Goal: Task Accomplishment & Management: Manage account settings

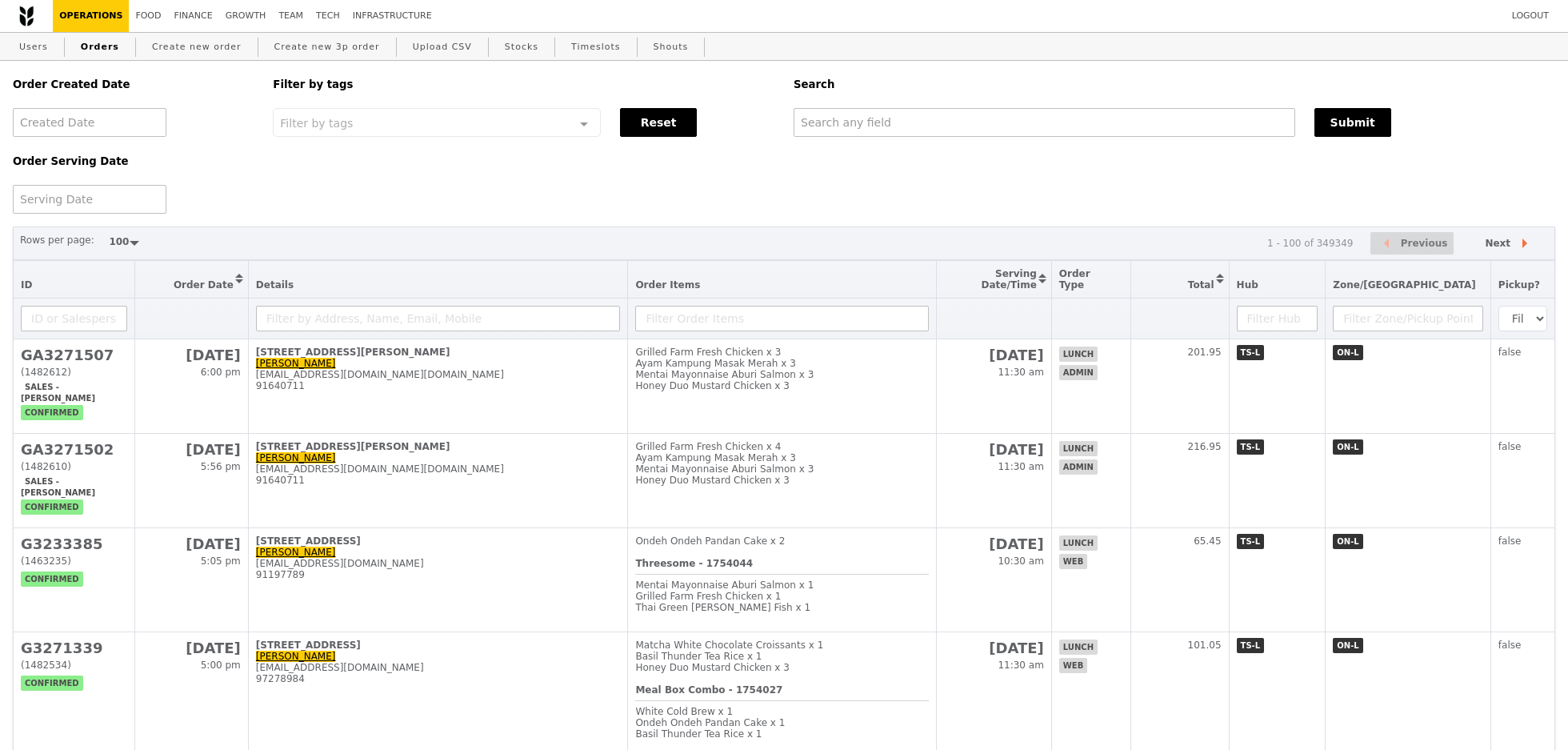
select select "100"
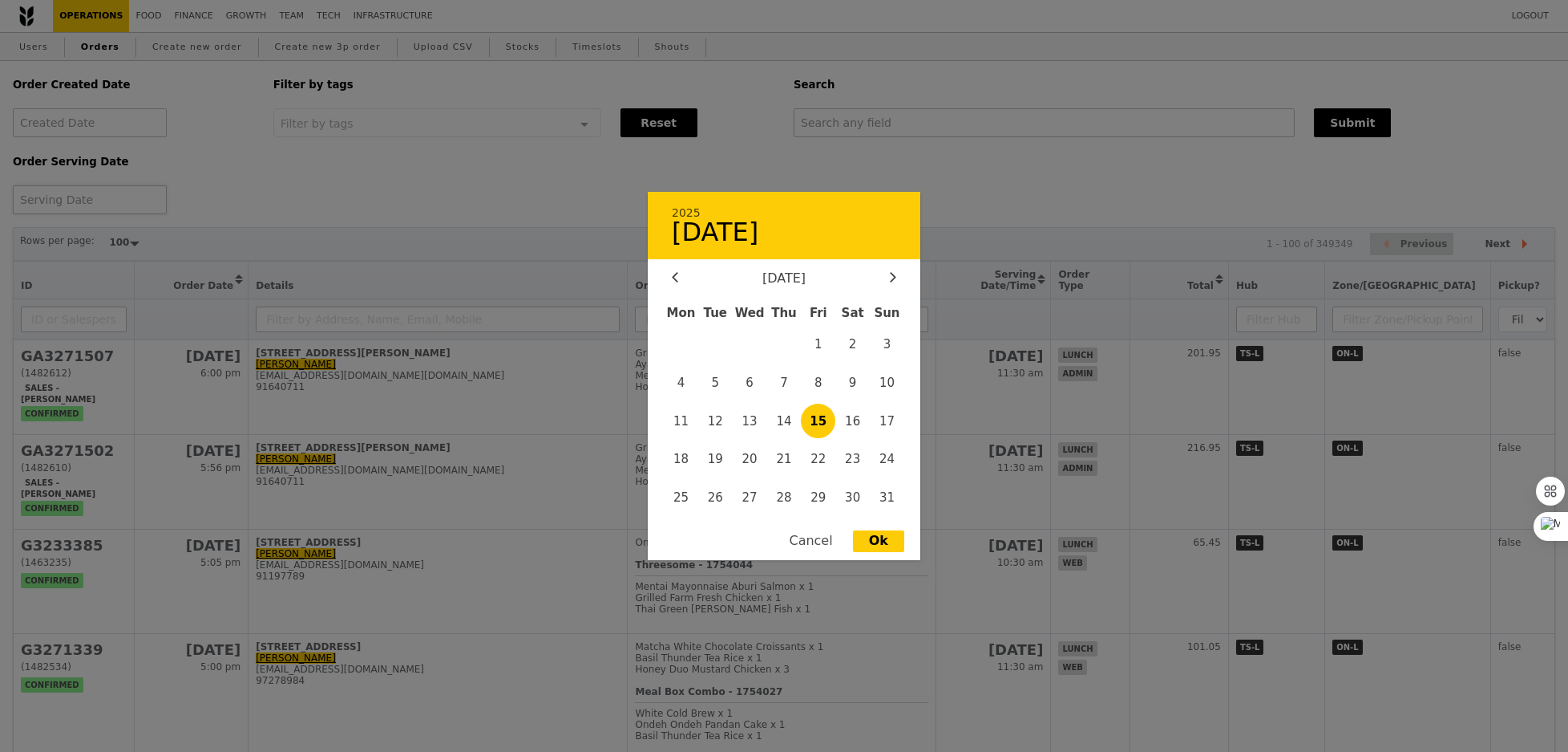
click at [127, 199] on div "2025 [DATE] [DATE] Mon Tue Wed Thu Fri Sat Sun 1 2 3 4 5 6 7 8 9 10 11 12 13 14…" at bounding box center [90, 200] width 154 height 29
click at [754, 464] on span "20" at bounding box center [750, 459] width 34 height 34
type input "[DATE]"
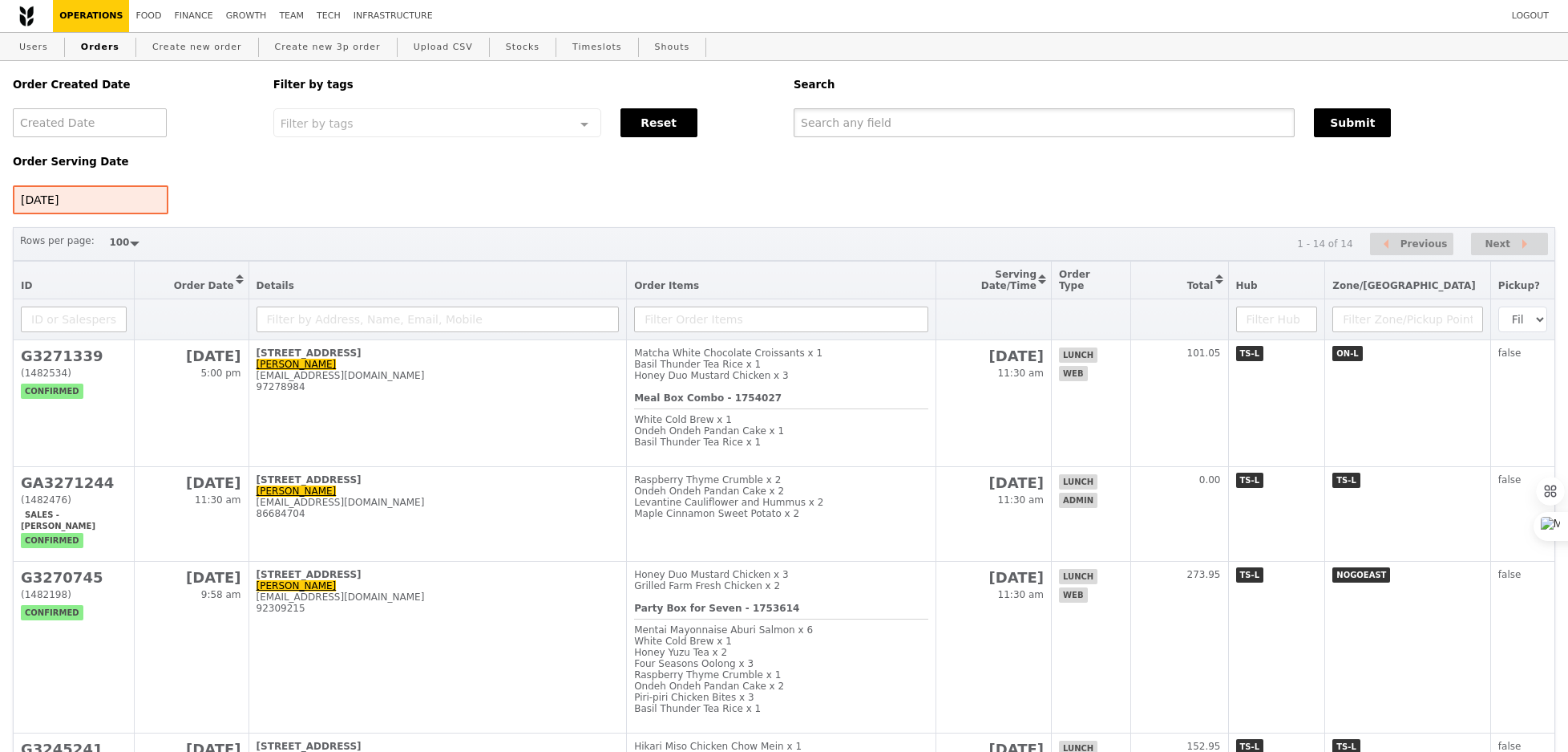
click at [933, 137] on input "text" at bounding box center [1043, 123] width 501 height 29
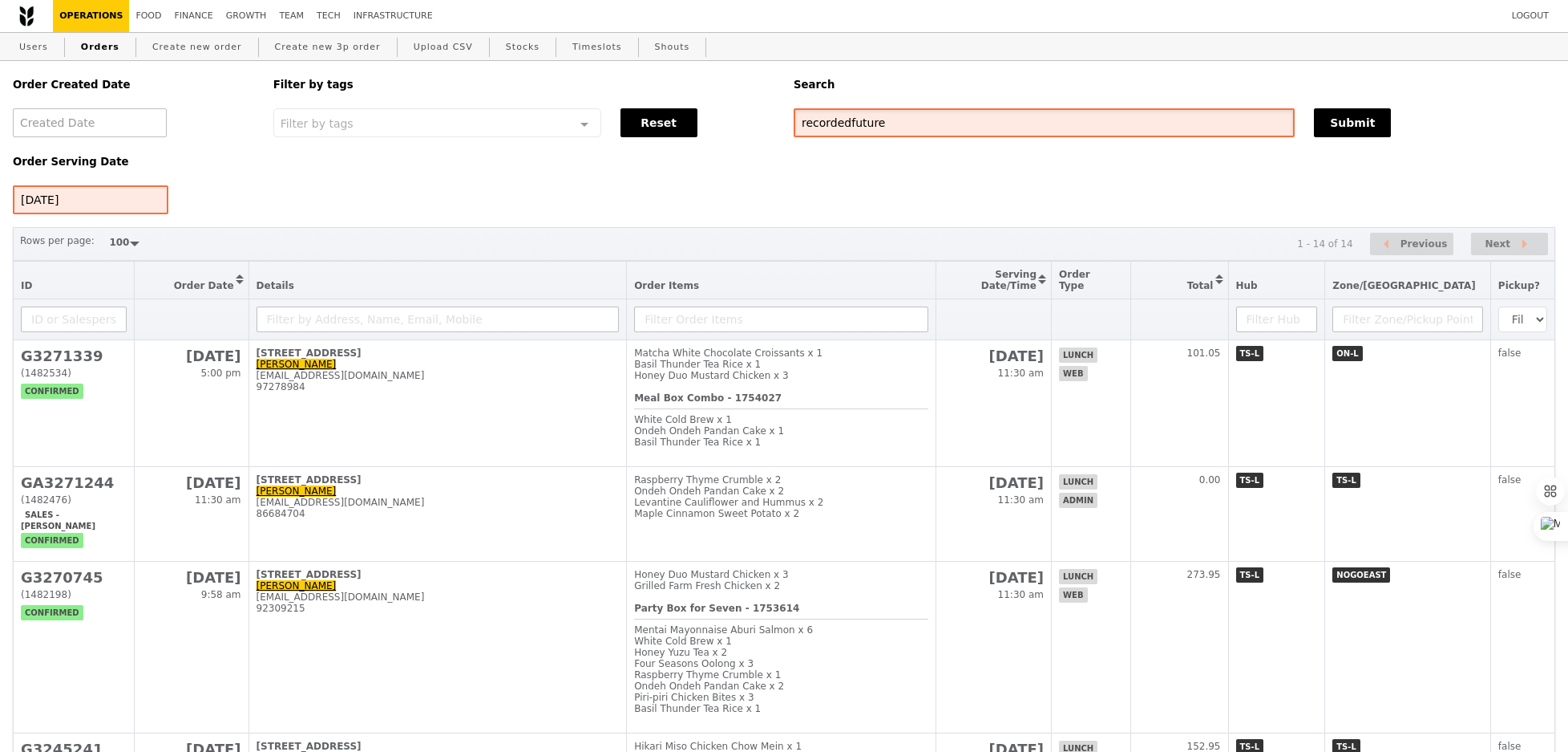
type input "recordedfuture"
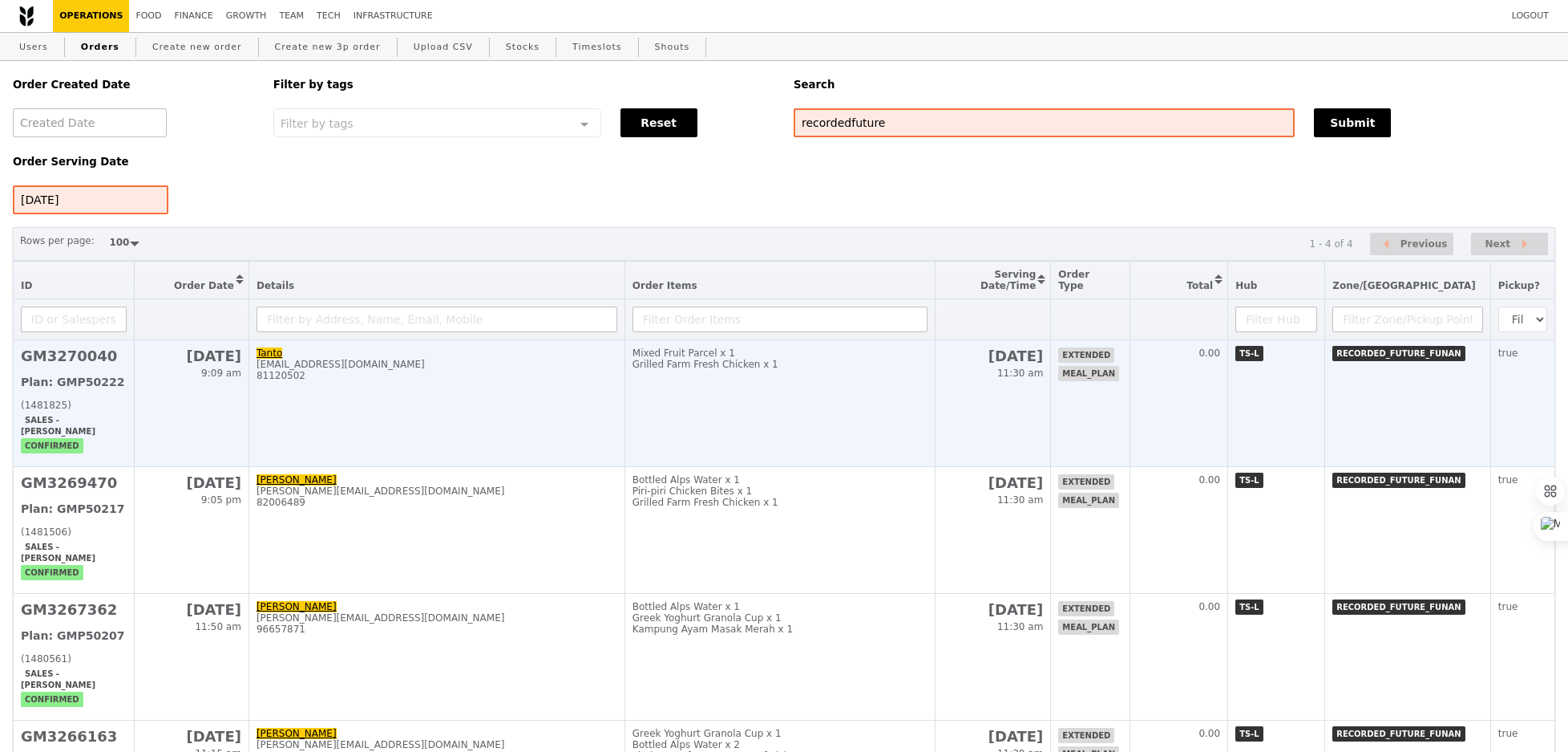
click at [699, 403] on td "Mixed Fruit Parcel x 1 Grilled Farm Fresh Chicken x 1" at bounding box center [780, 403] width 311 height 126
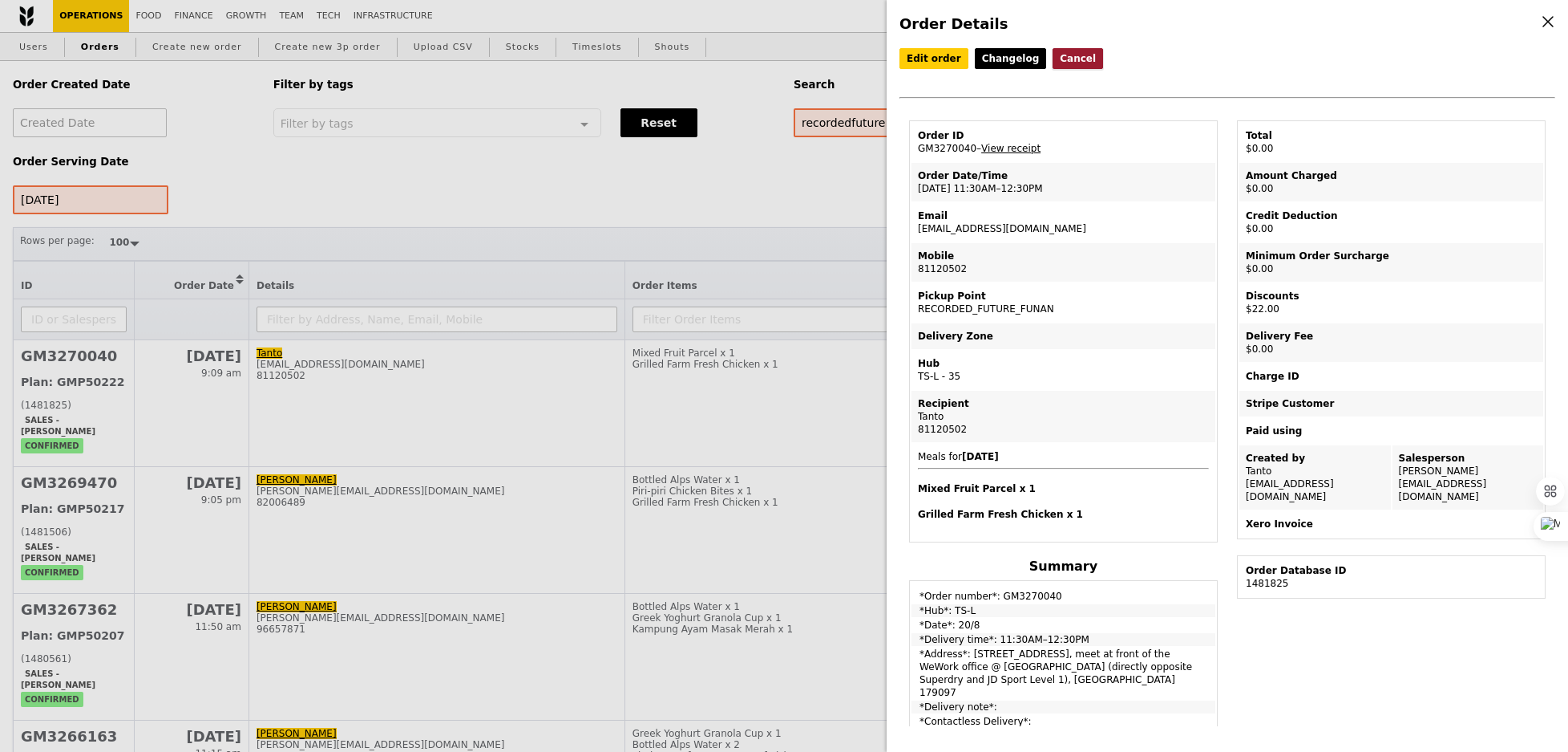
click at [1069, 62] on button "Cancel" at bounding box center [1077, 58] width 50 height 20
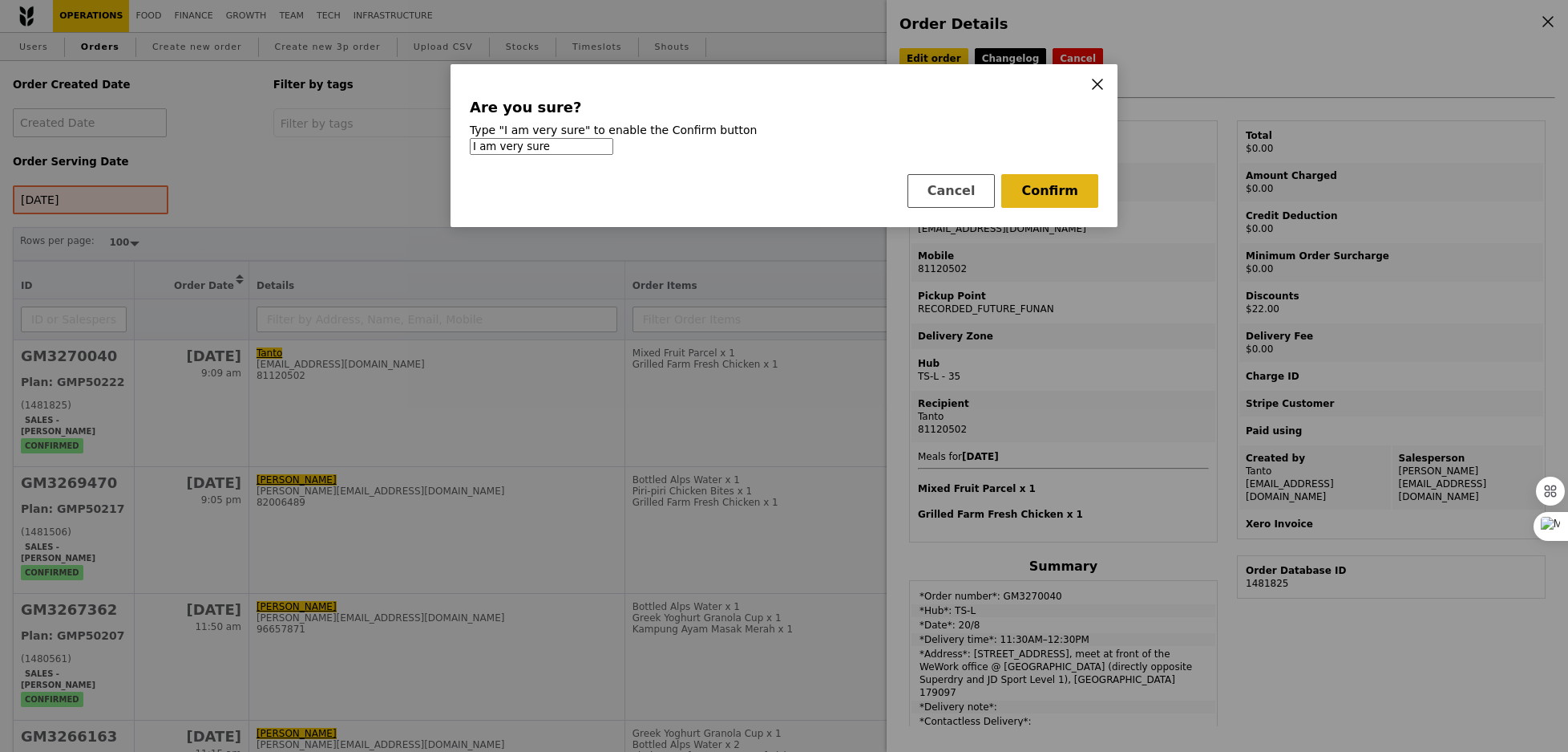
type input "I am very sure"
click at [1050, 189] on button "Confirm" at bounding box center [1050, 190] width 97 height 33
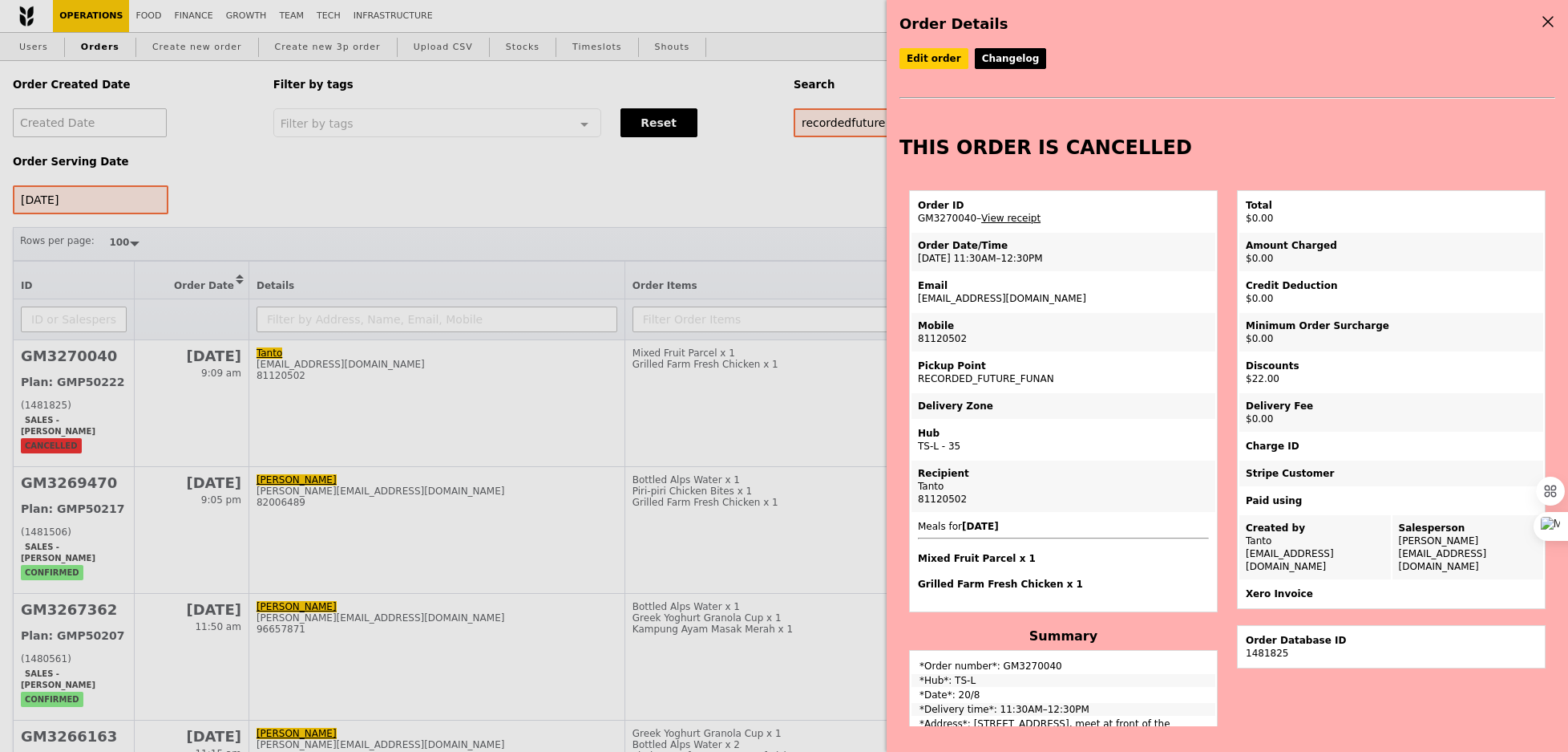
click at [739, 382] on div "Order Details Edit order Changelog THIS ORDER IS CANCELLED Order ID GM3270040 –…" at bounding box center [784, 376] width 1568 height 752
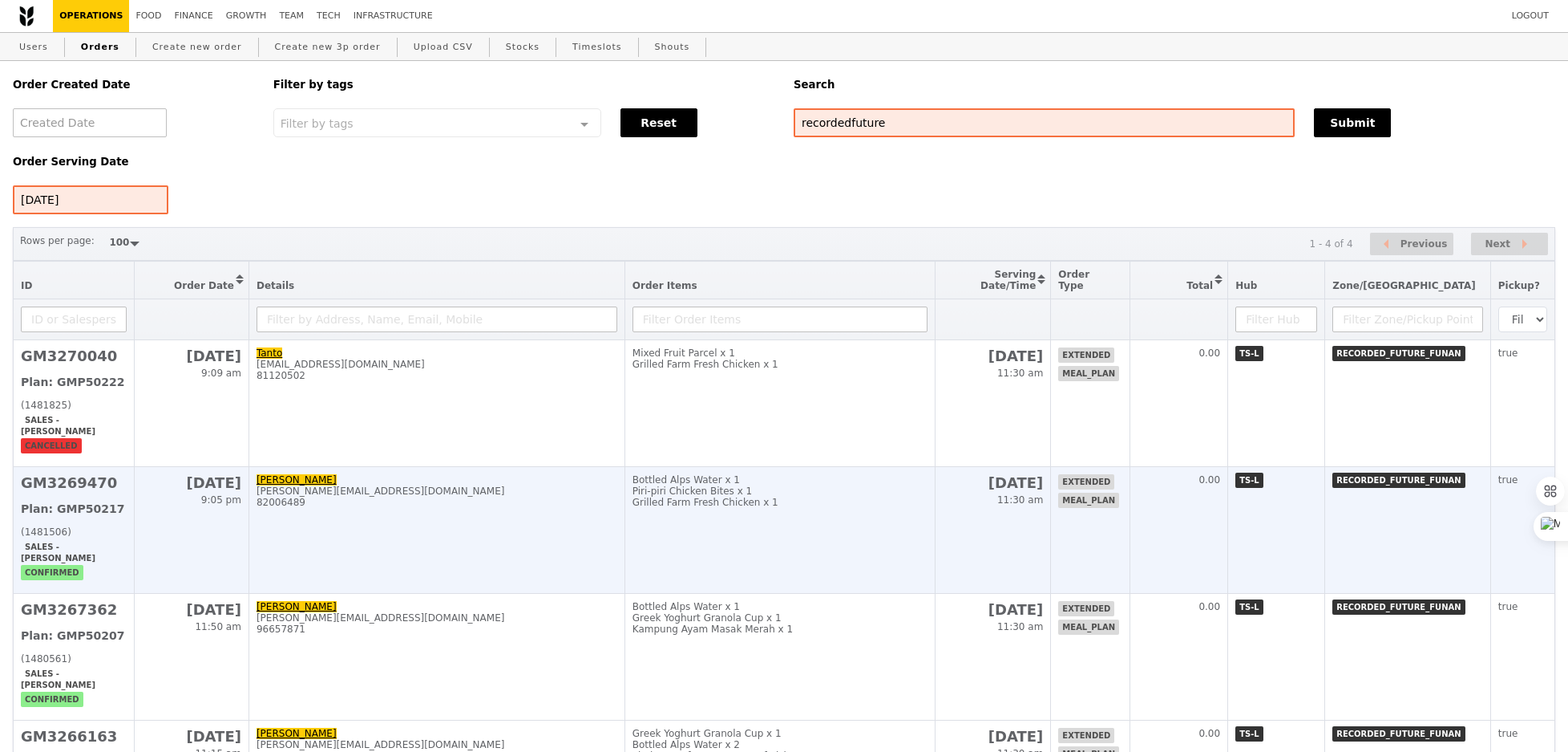
click at [722, 509] on td "Bottled Alps Water x 1 Piri-piri Chicken Bites x 1 Grilled Farm Fresh Chicken x…" at bounding box center [780, 530] width 311 height 126
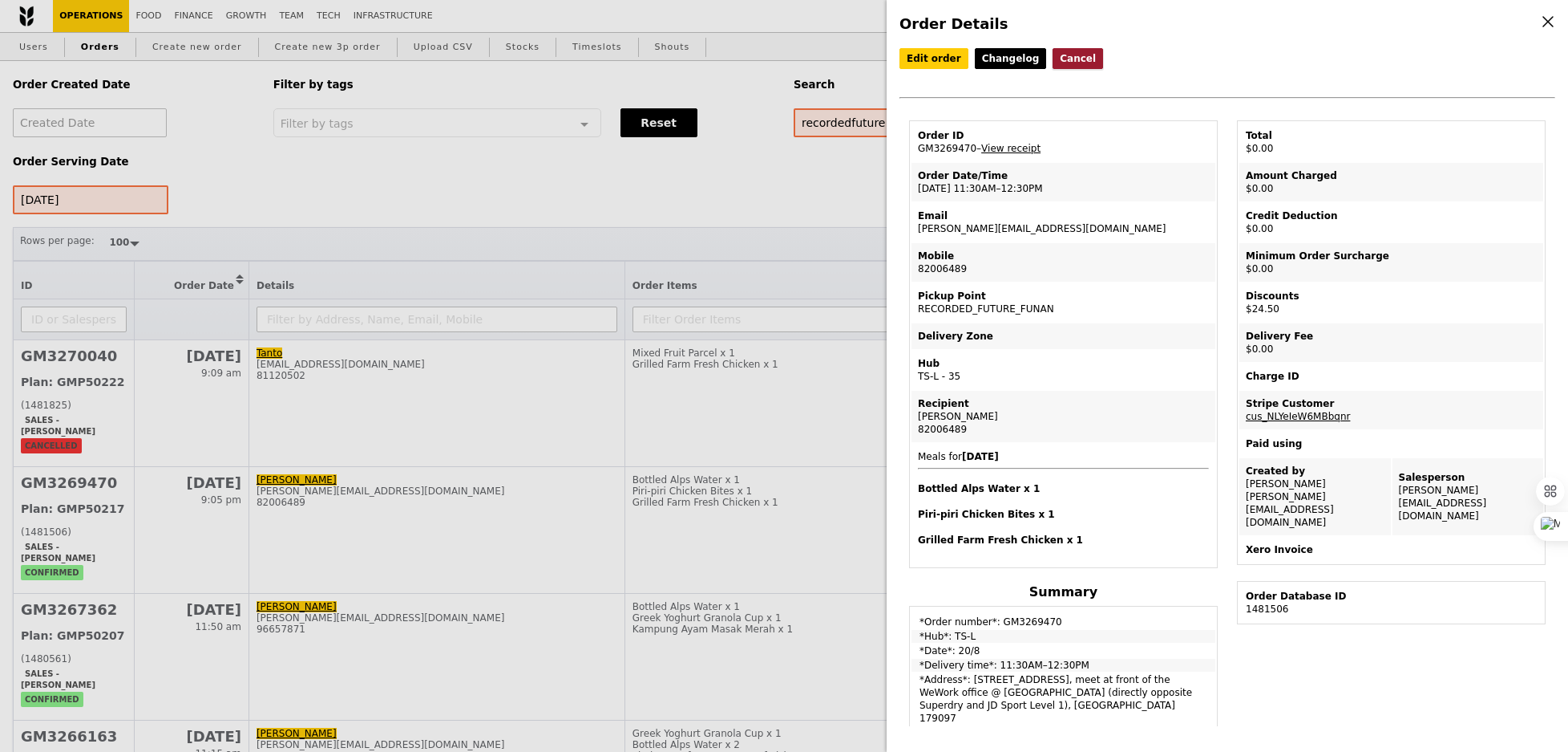
click at [1066, 61] on button "Cancel" at bounding box center [1077, 58] width 50 height 20
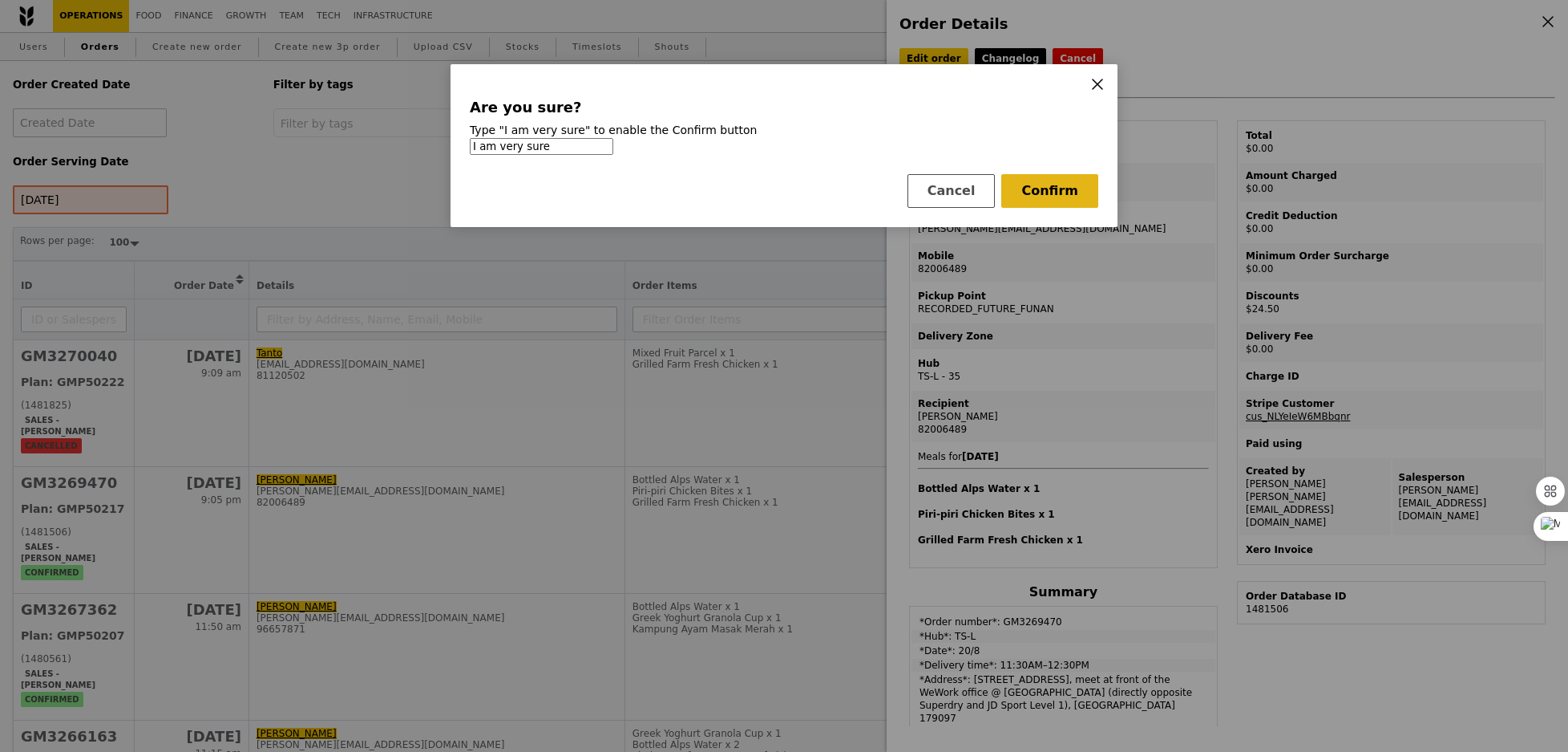
type input "I am very sure"
click at [1061, 196] on button "Confirm" at bounding box center [1050, 190] width 97 height 33
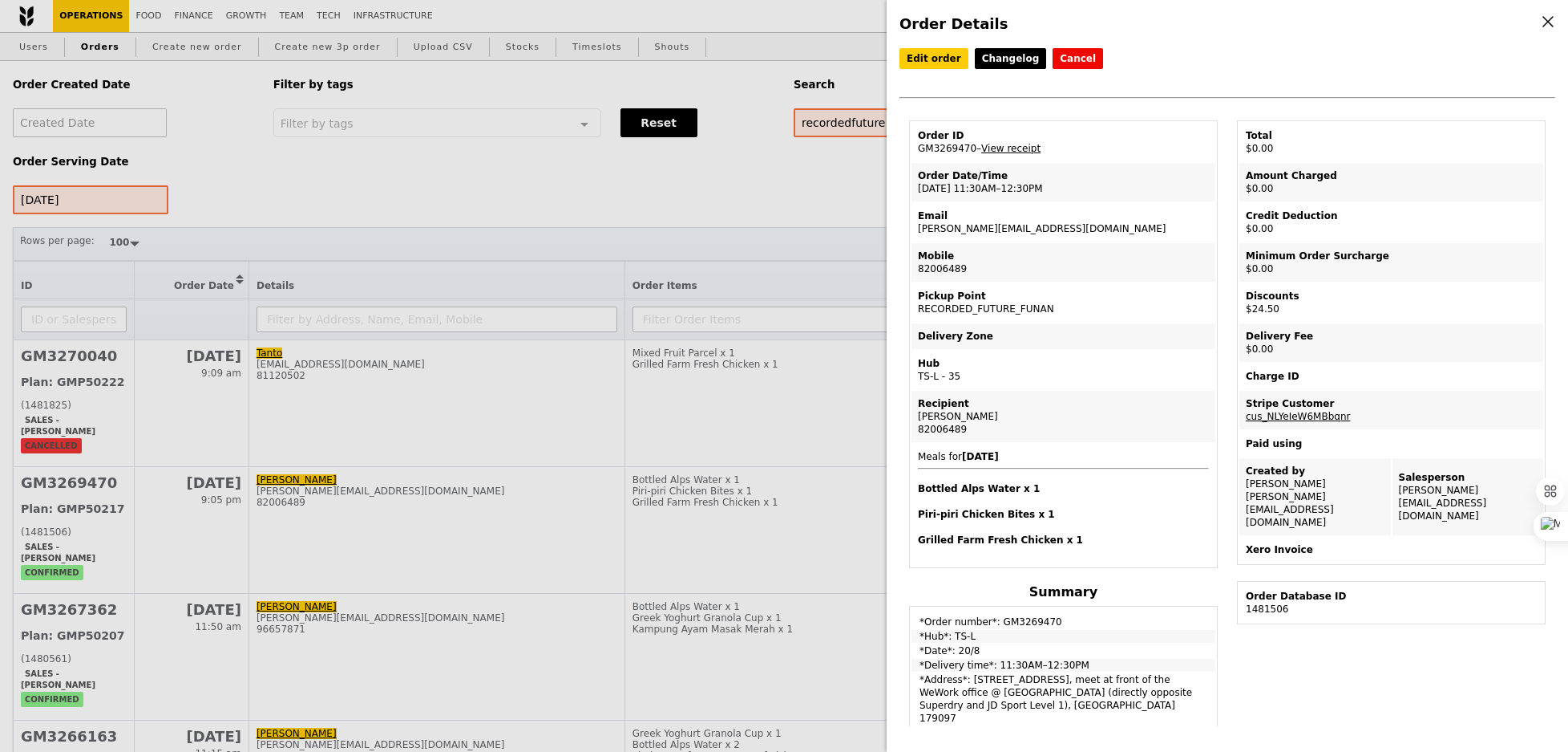
click at [776, 502] on div "Order Details Edit order Changelog Cancel Order ID GM3269470 – View receipt Ord…" at bounding box center [784, 376] width 1568 height 752
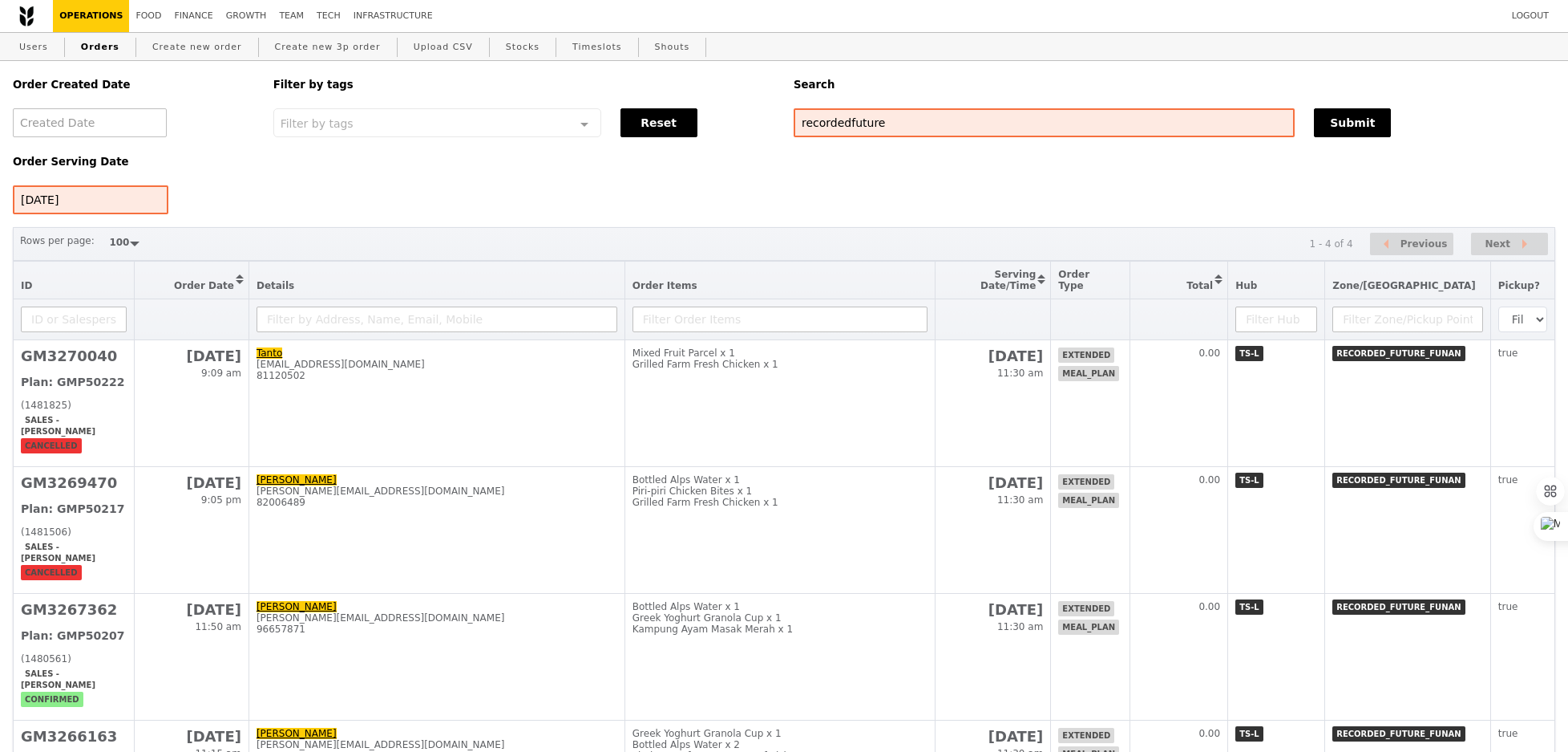
scroll to position [103, 0]
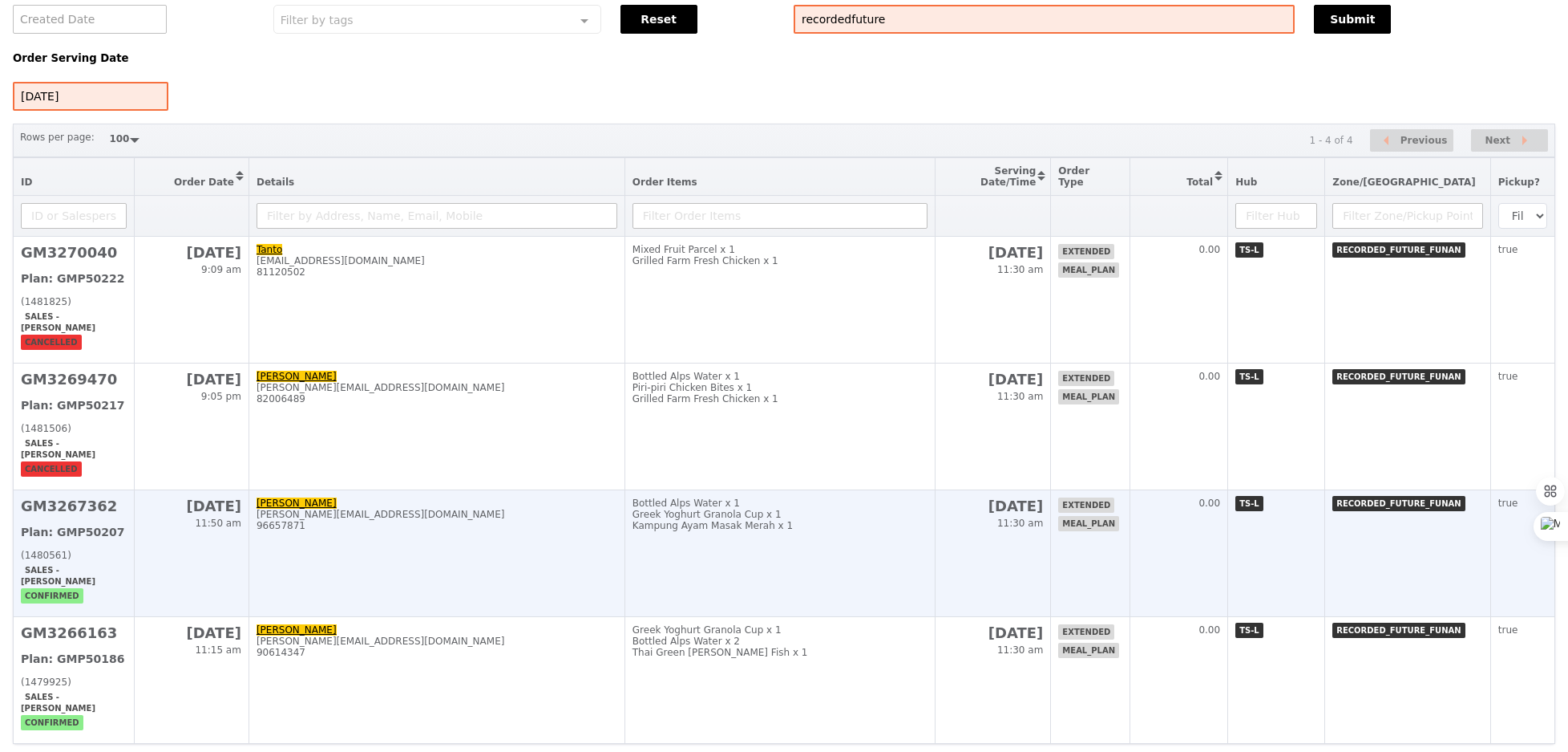
click at [793, 520] on div "Kampung Ayam Masak Merah x 1" at bounding box center [780, 525] width 295 height 11
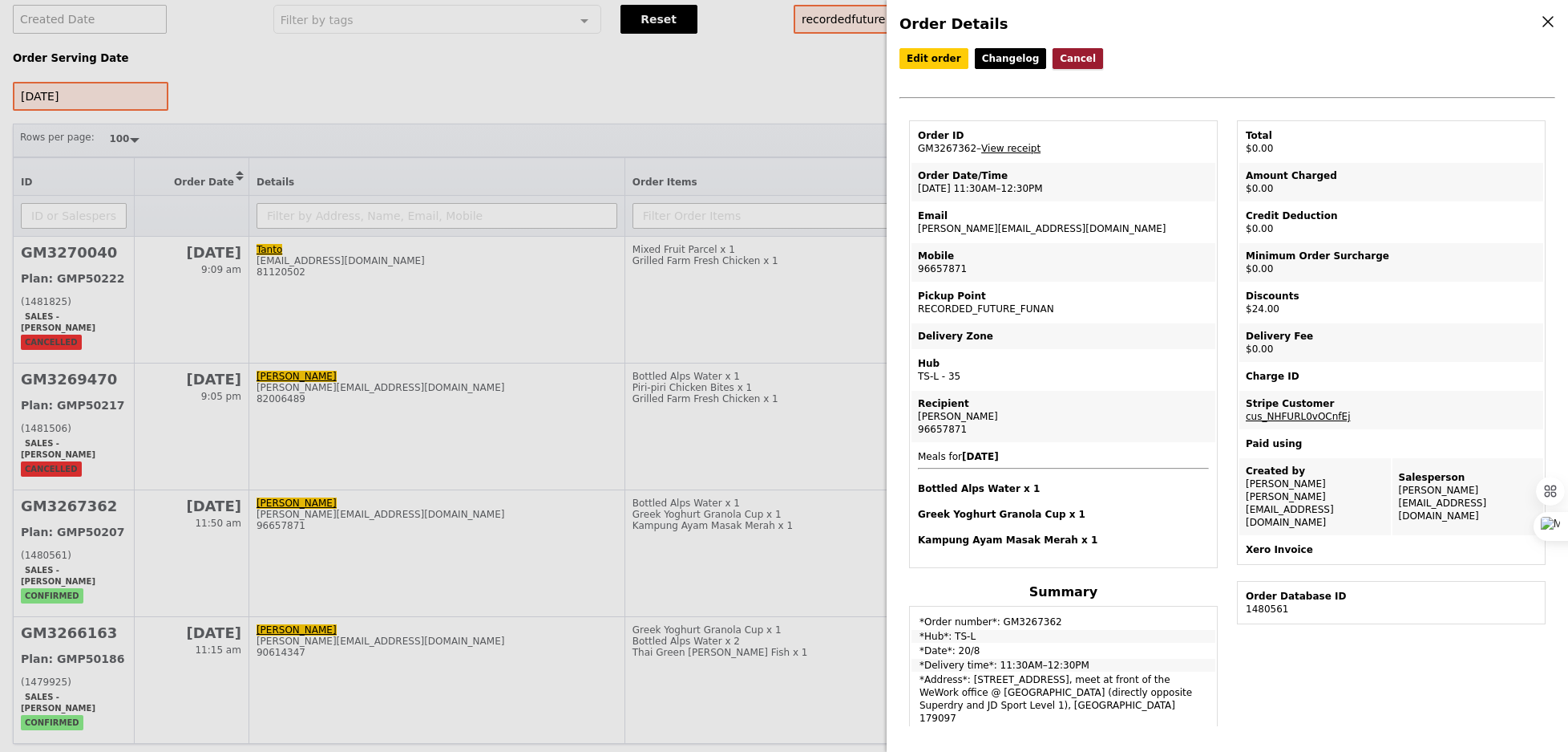
click at [1073, 49] on button "Cancel" at bounding box center [1077, 58] width 50 height 20
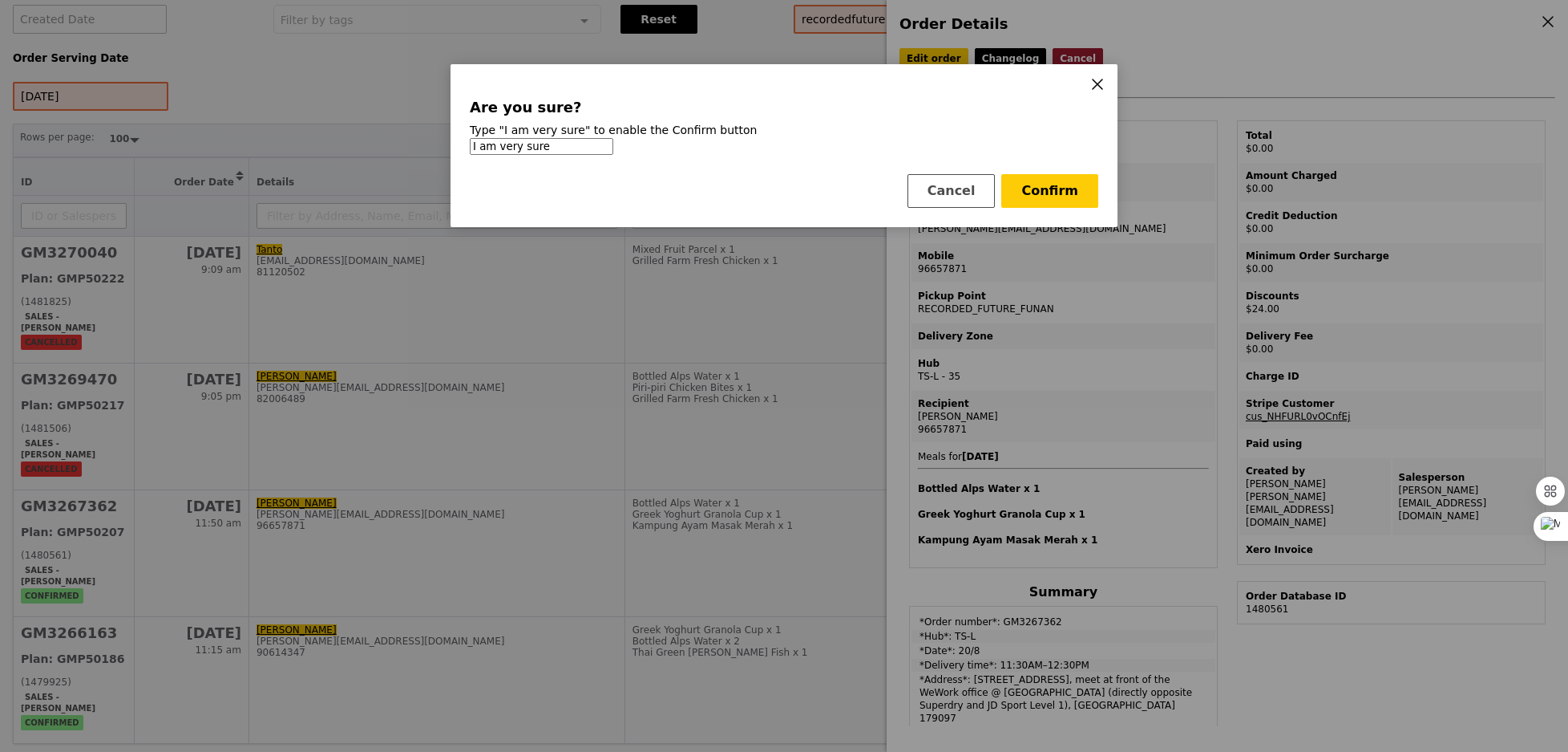
type input "I am very sure"
click at [1064, 166] on div "Are you sure? Type "I am very sure" to enable the Confirm button I am very sure…" at bounding box center [784, 145] width 667 height 163
click at [1056, 198] on button "Confirm" at bounding box center [1050, 190] width 97 height 33
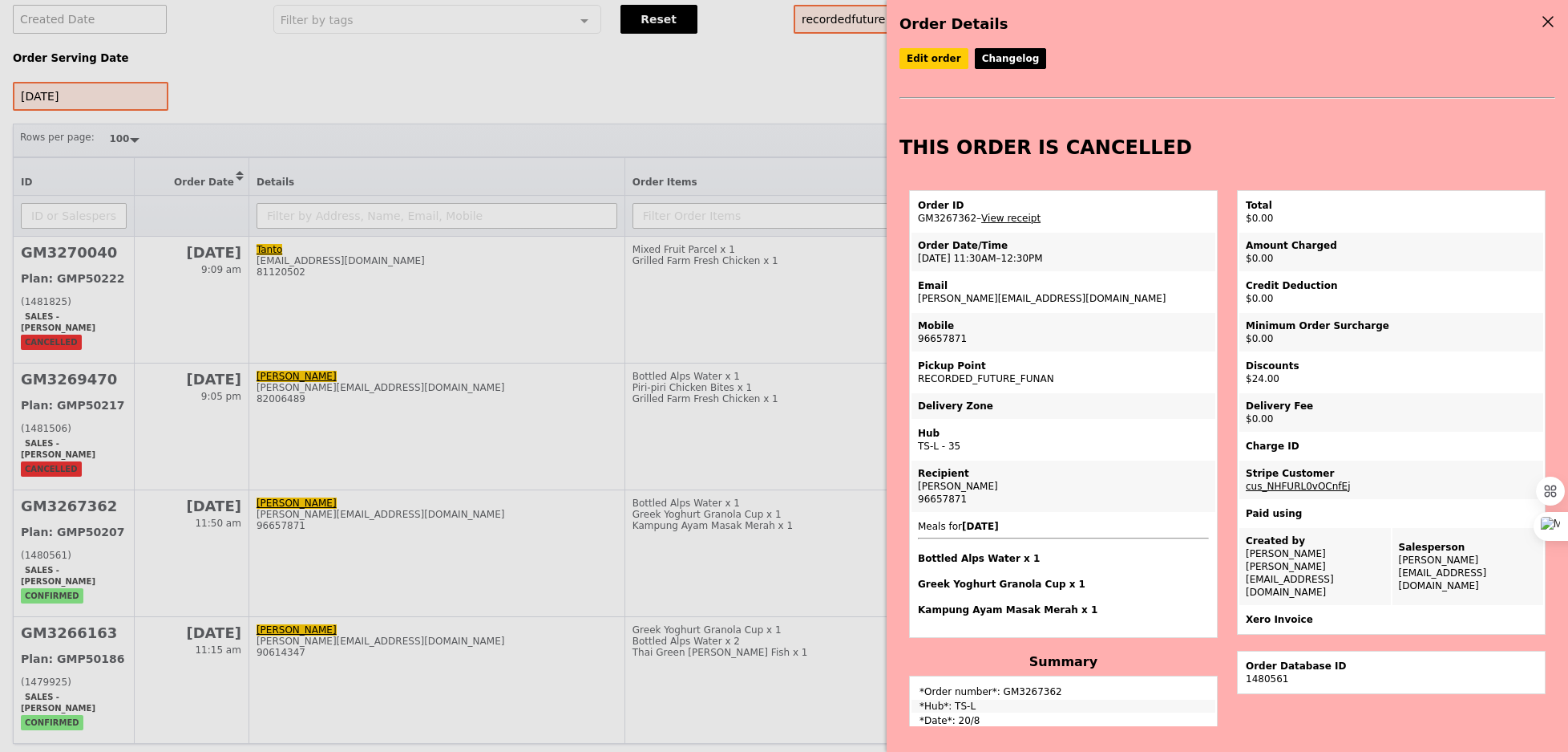
click at [816, 519] on div "Order Details Edit order Changelog THIS ORDER IS CANCELLED Order ID GM3267362 –…" at bounding box center [784, 376] width 1568 height 752
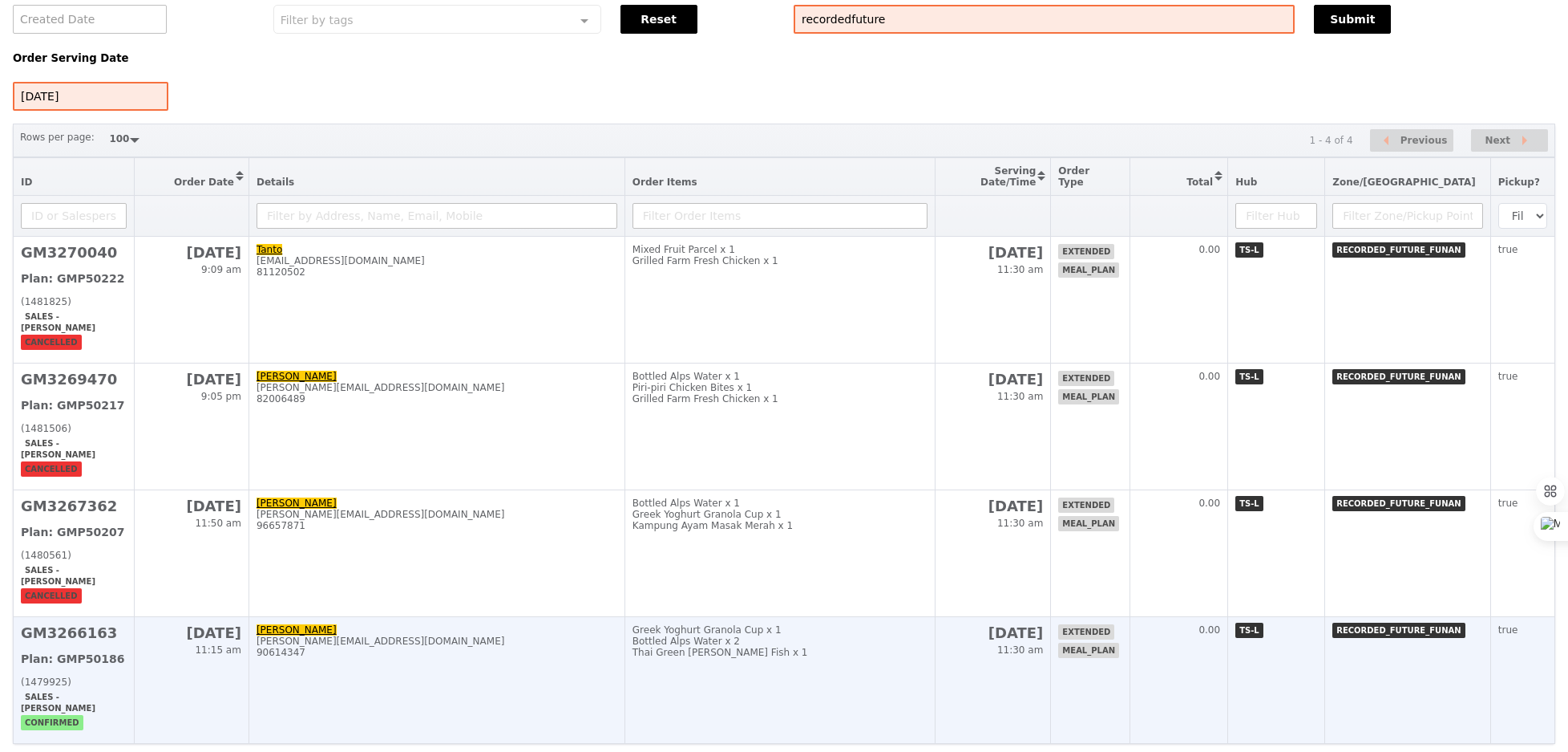
click at [805, 632] on td "Greek Yoghurt Granola Cup x 1 Bottled Alps Water x 2 Thai Green [PERSON_NAME] F…" at bounding box center [780, 680] width 311 height 126
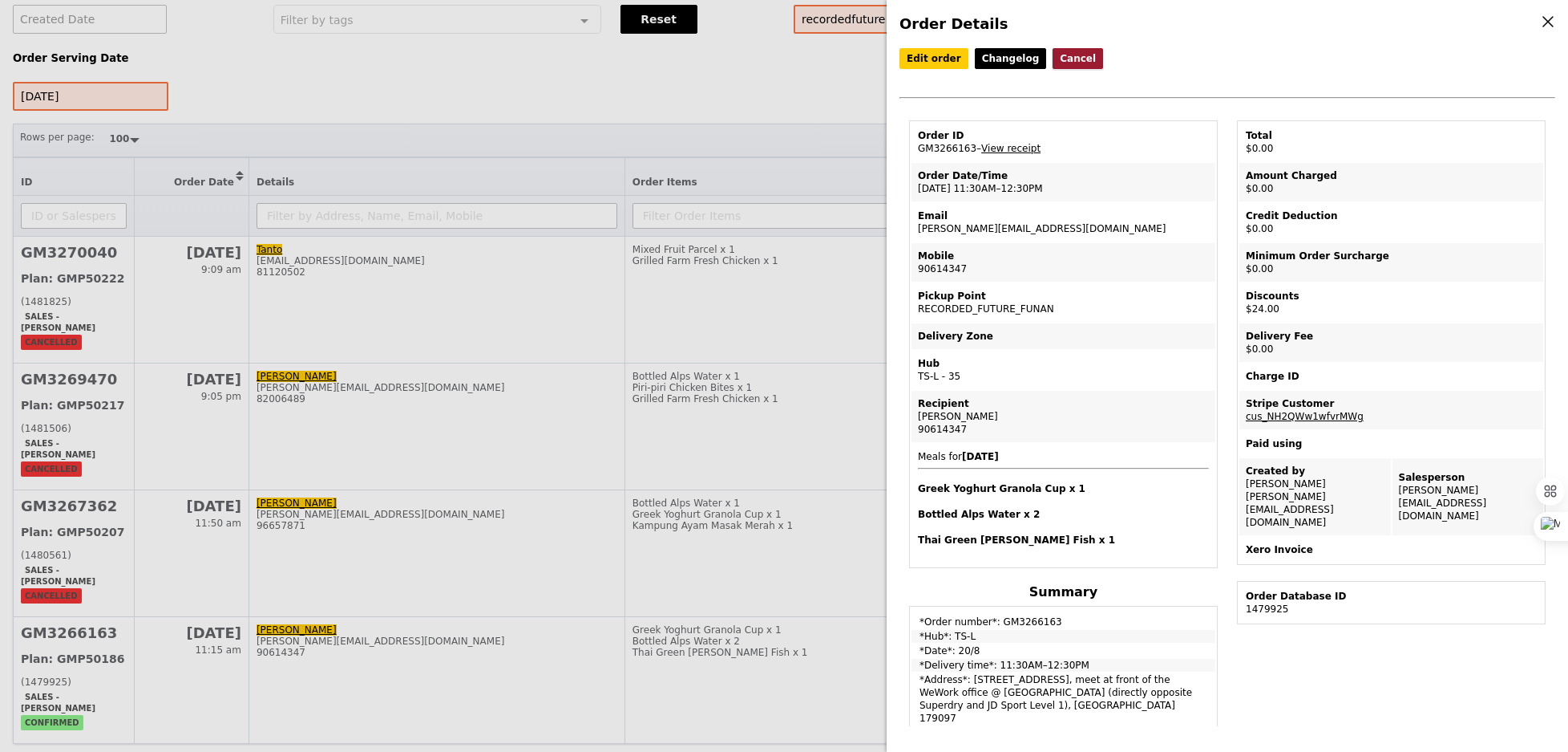
click at [1068, 55] on button "Cancel" at bounding box center [1077, 58] width 50 height 20
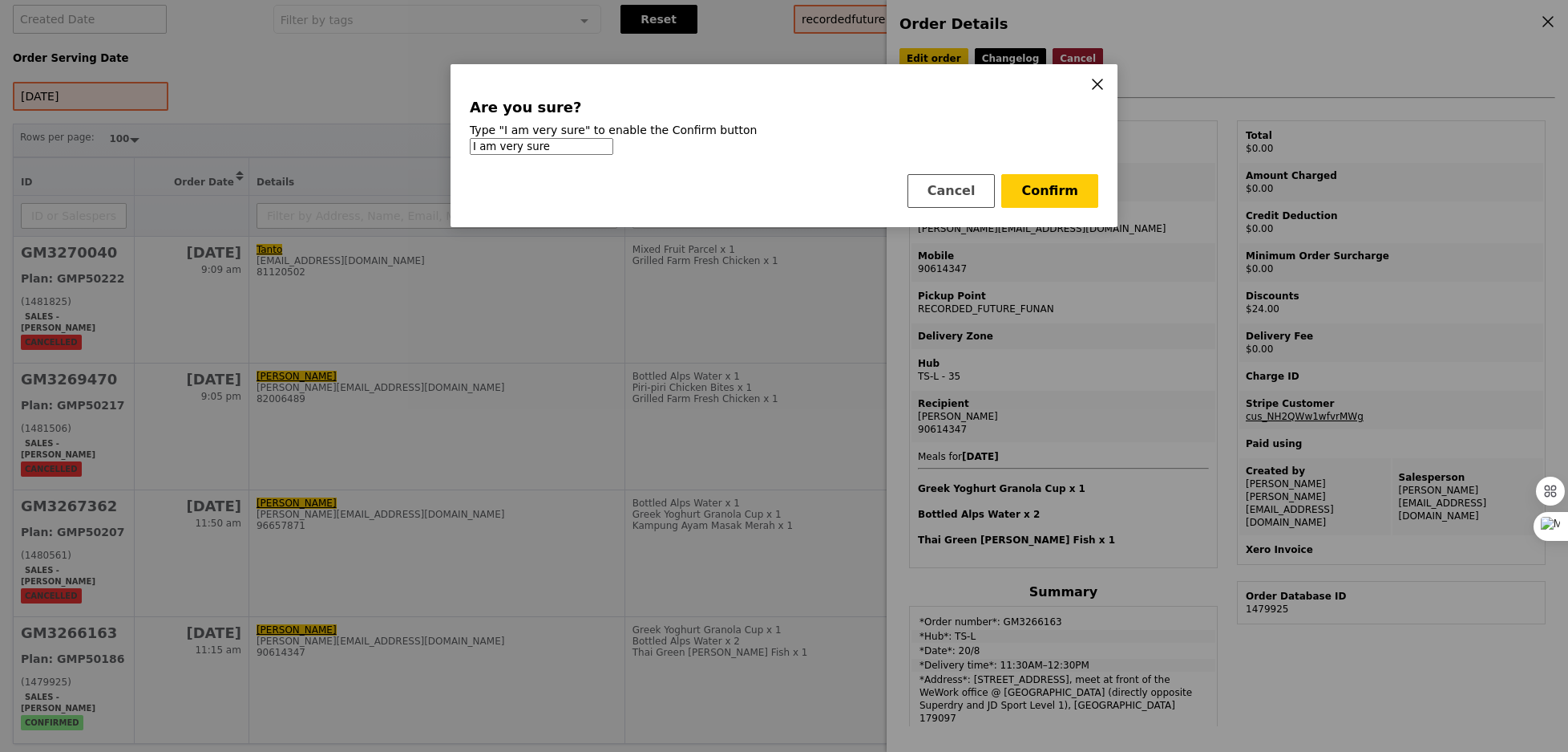
type input "I am very sure"
click at [1070, 162] on div "Are you sure? Type "I am very sure" to enable the Confirm button I am very sure…" at bounding box center [784, 145] width 667 height 163
click at [1064, 189] on button "Confirm" at bounding box center [1050, 190] width 97 height 33
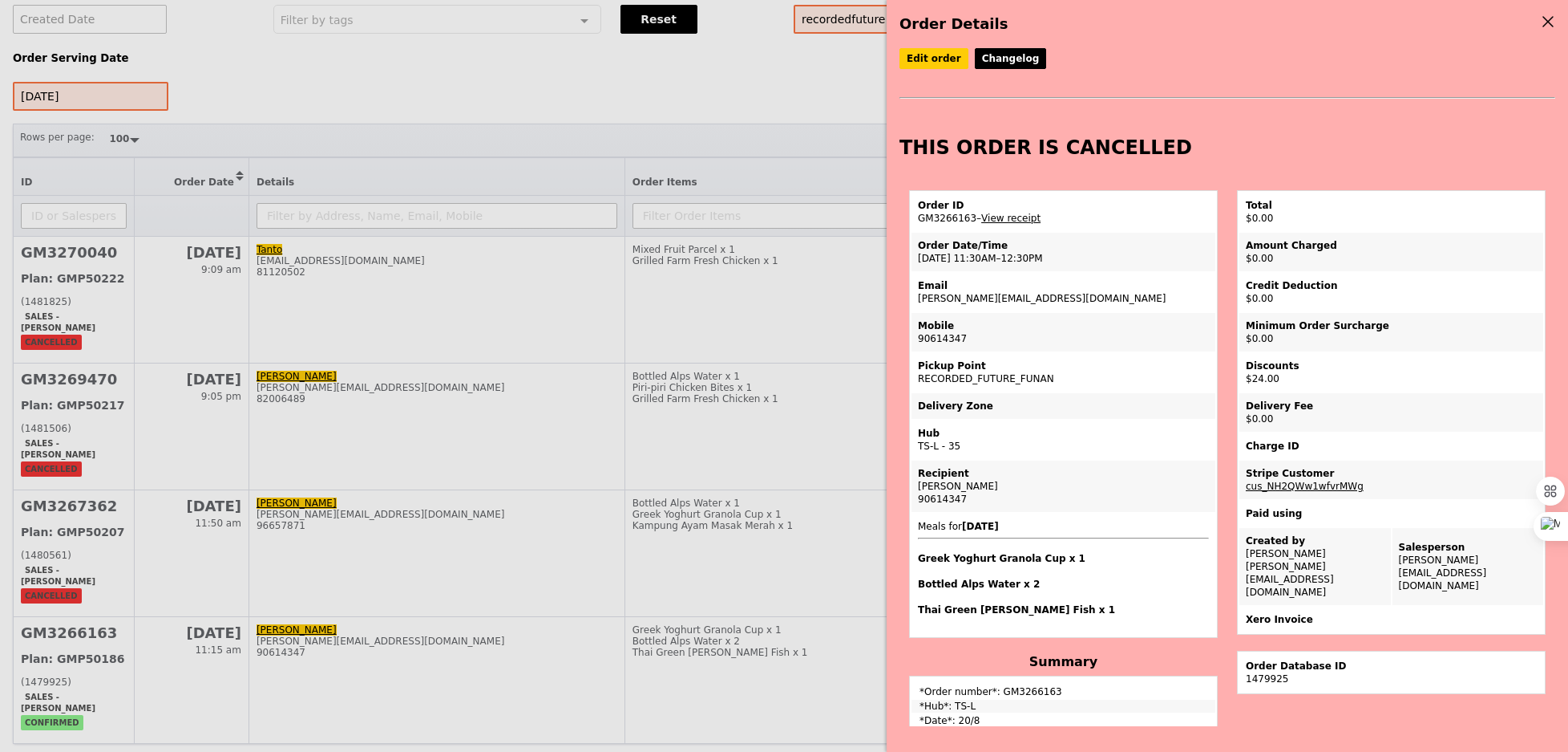
click at [765, 313] on div "Order Details Edit order Changelog THIS ORDER IS CANCELLED Order ID GM3266163 –…" at bounding box center [784, 376] width 1568 height 752
